Goal: Transaction & Acquisition: Download file/media

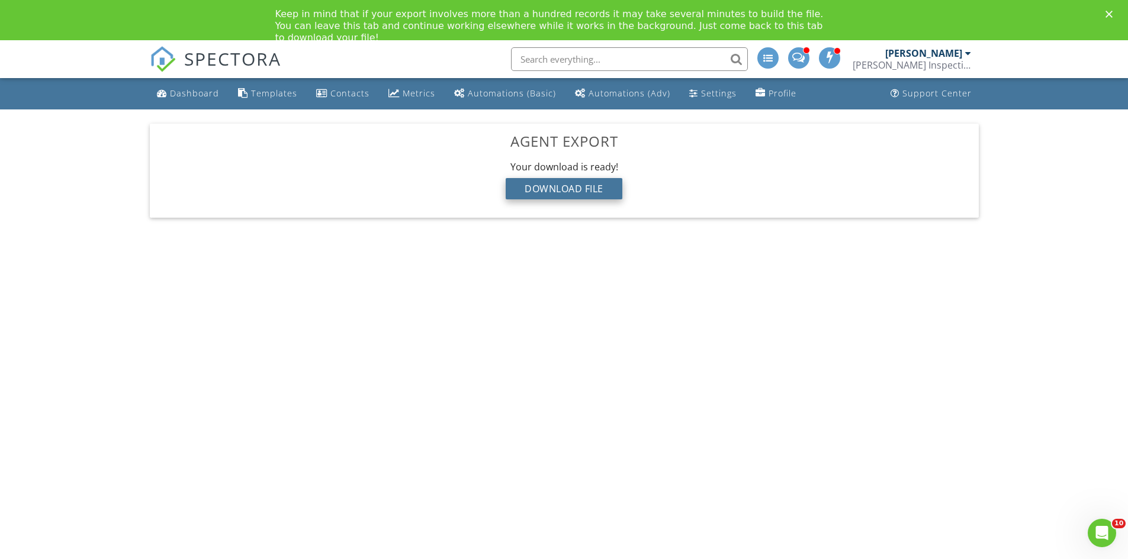
click at [582, 191] on div "Download File" at bounding box center [564, 188] width 117 height 21
click at [906, 58] on div "[PERSON_NAME]" at bounding box center [923, 53] width 77 height 12
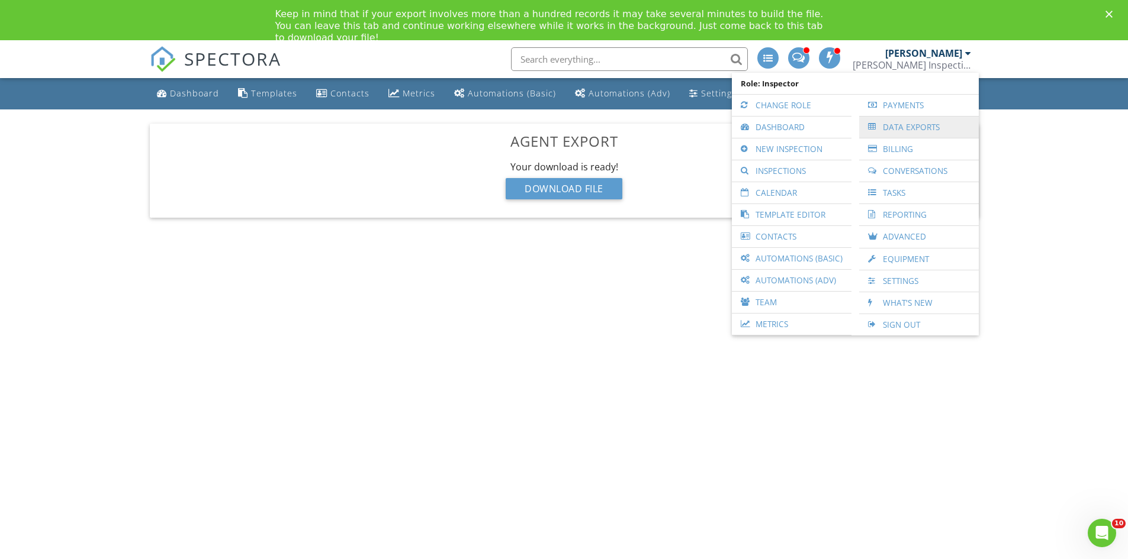
click at [909, 131] on link "Data Exports" at bounding box center [919, 127] width 108 height 21
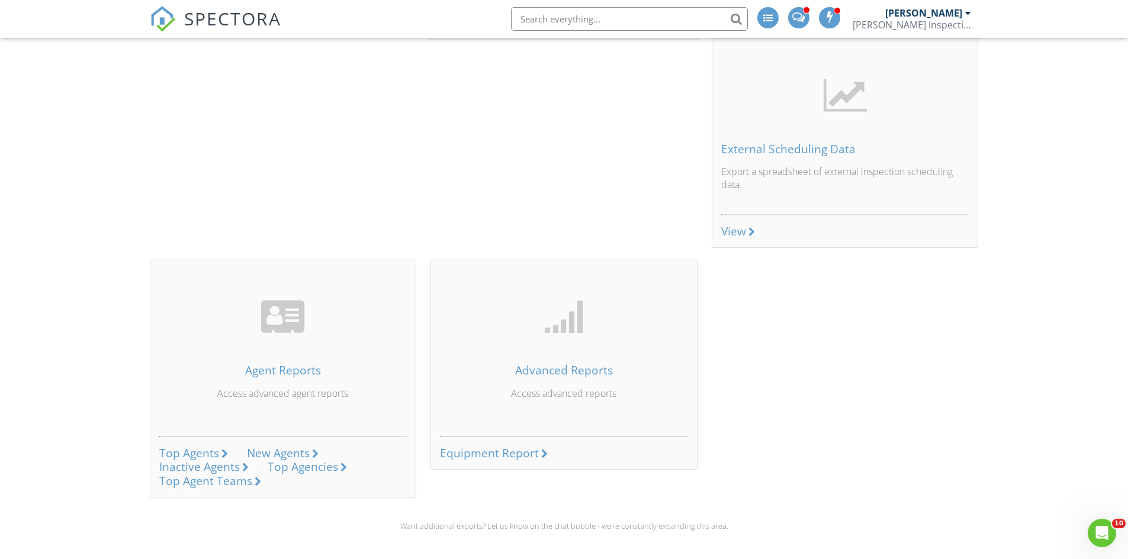
scroll to position [786, 0]
click at [202, 449] on div "Top Agents" at bounding box center [189, 451] width 60 height 16
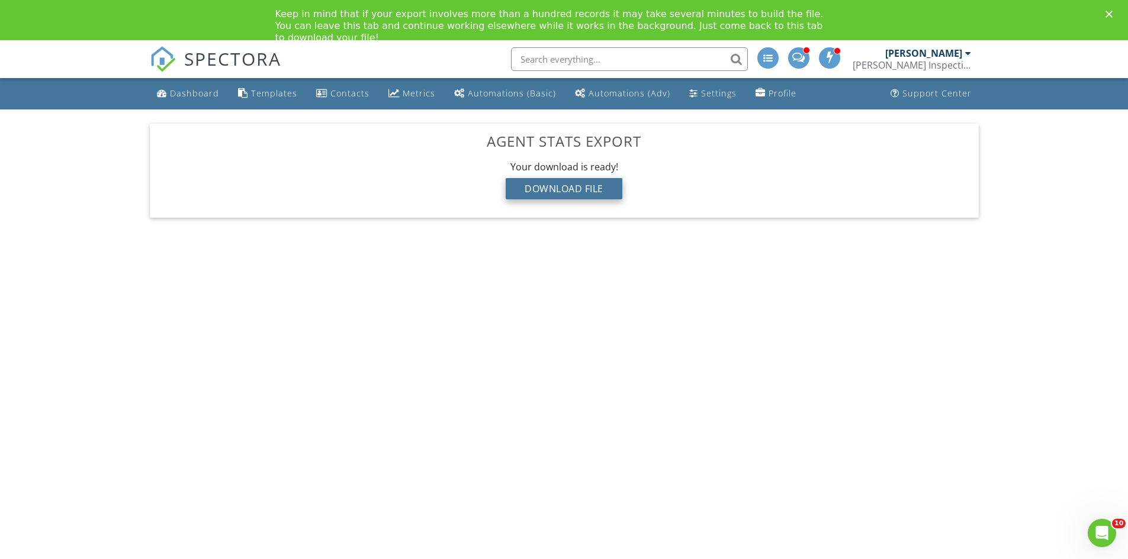
click at [564, 191] on div "Download File" at bounding box center [564, 188] width 117 height 21
